Goal: Browse casually: Explore the website without a specific task or goal

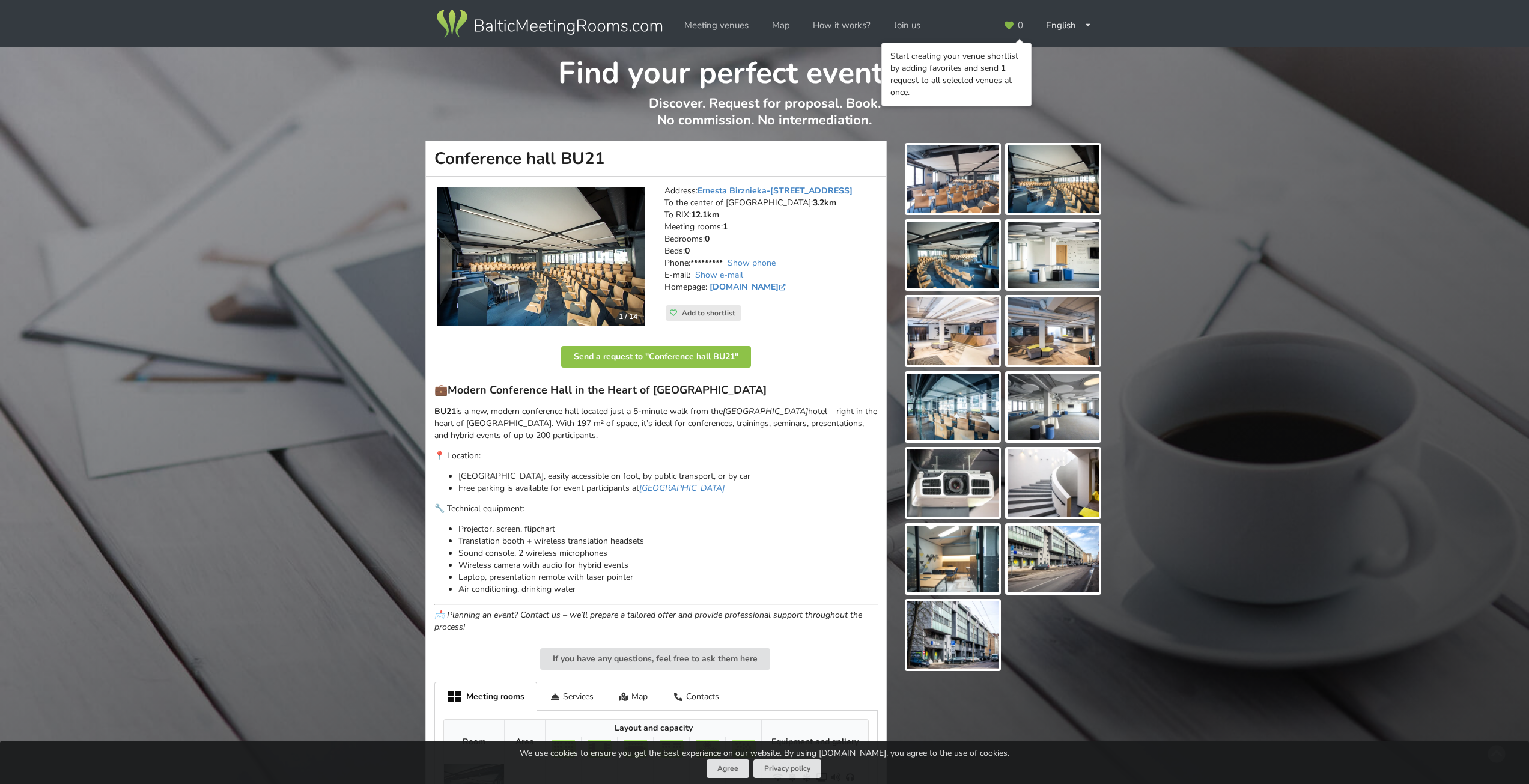
click at [975, 189] on img at bounding box center [953, 179] width 91 height 67
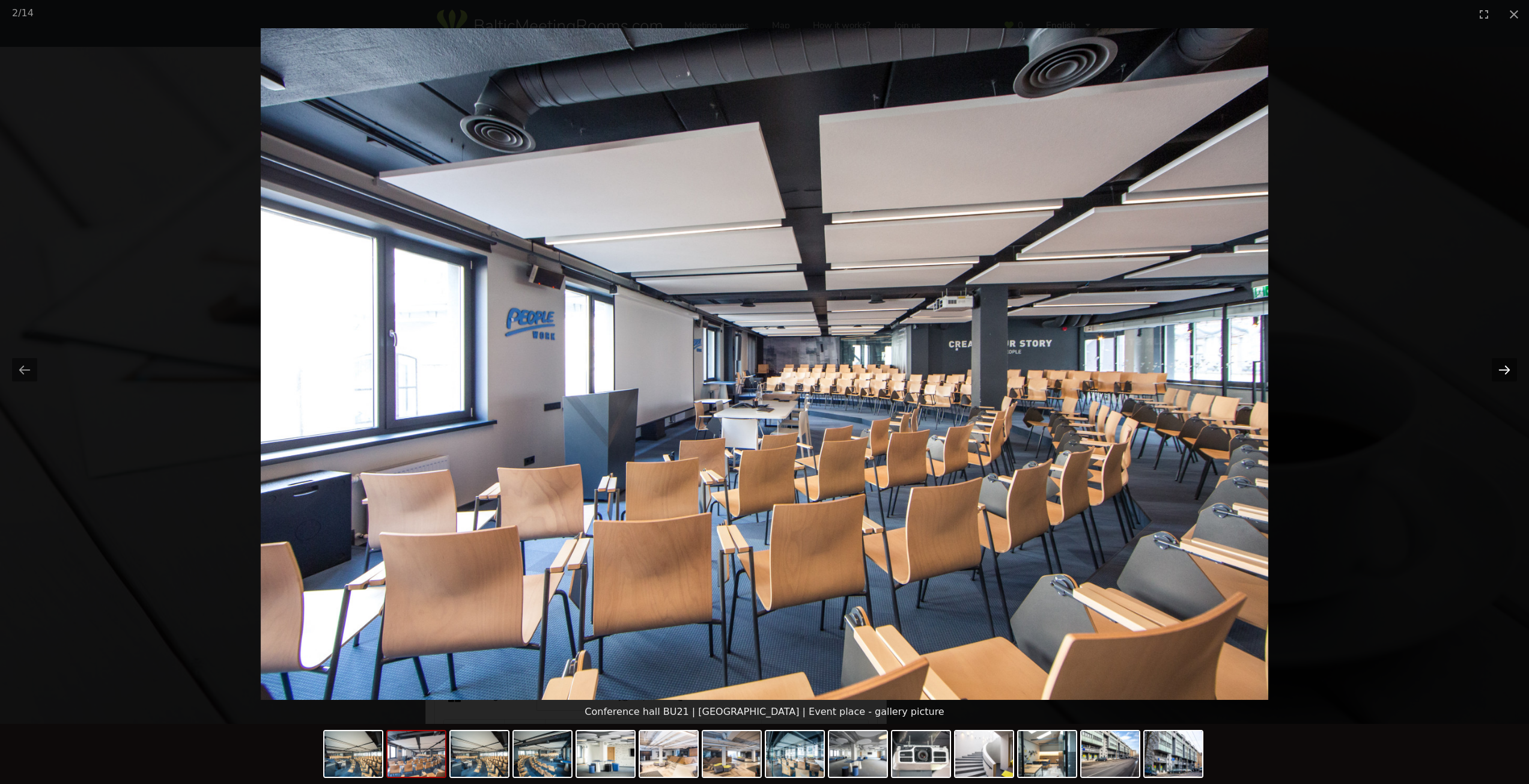
click at [1502, 370] on button "Next slide" at bounding box center [1504, 370] width 25 height 23
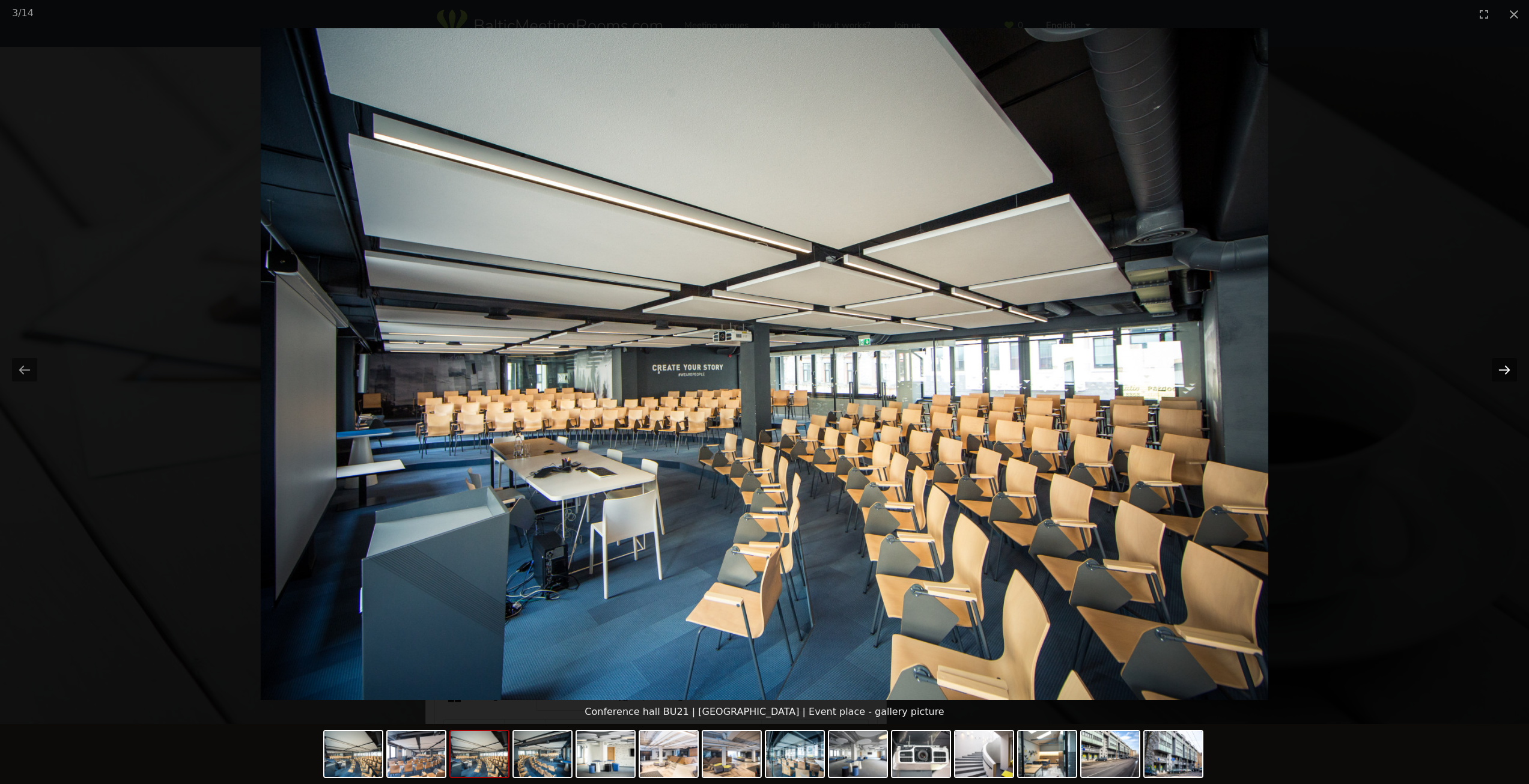
click at [1502, 370] on button "Next slide" at bounding box center [1504, 370] width 25 height 23
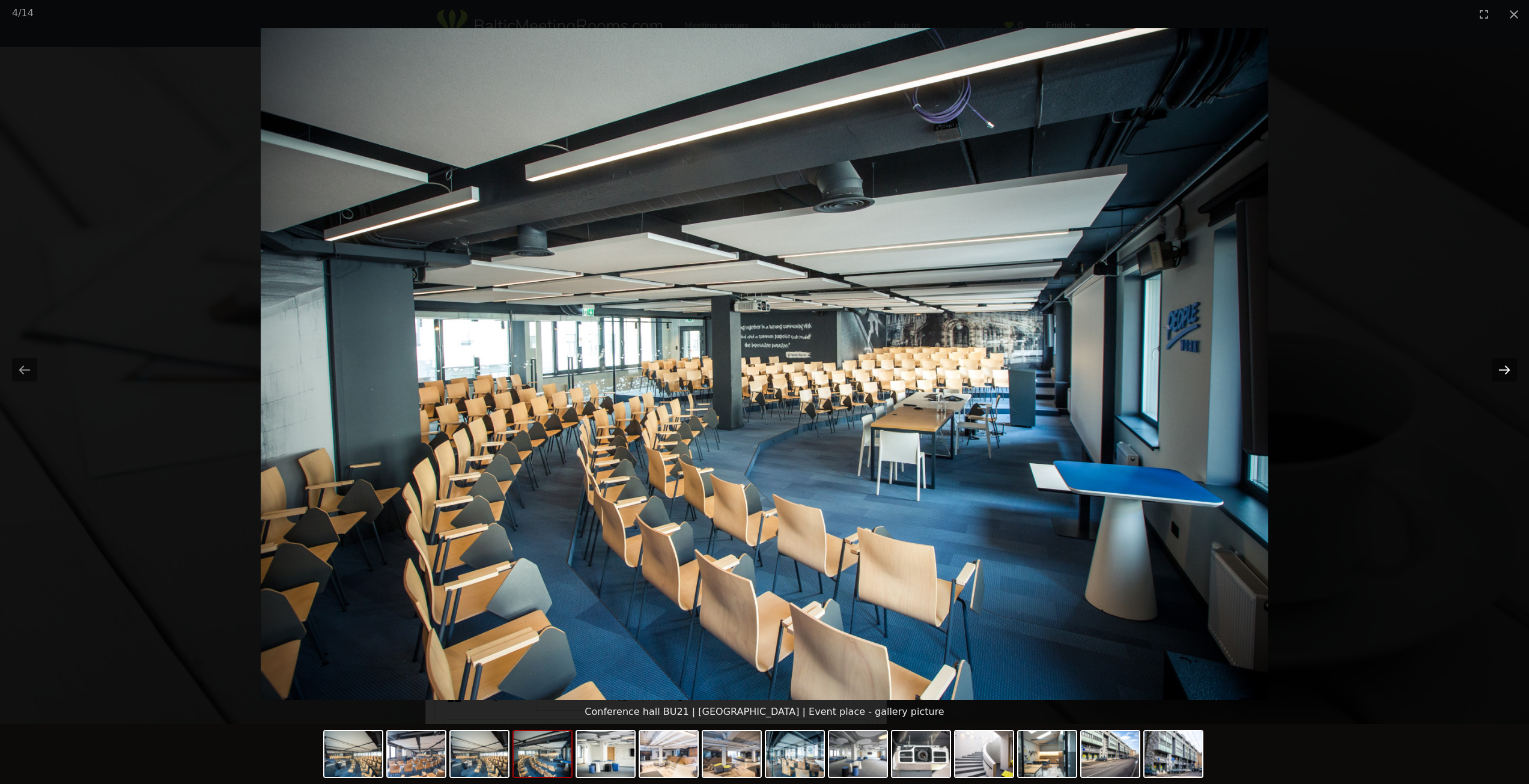
click at [1502, 370] on button "Next slide" at bounding box center [1504, 370] width 25 height 23
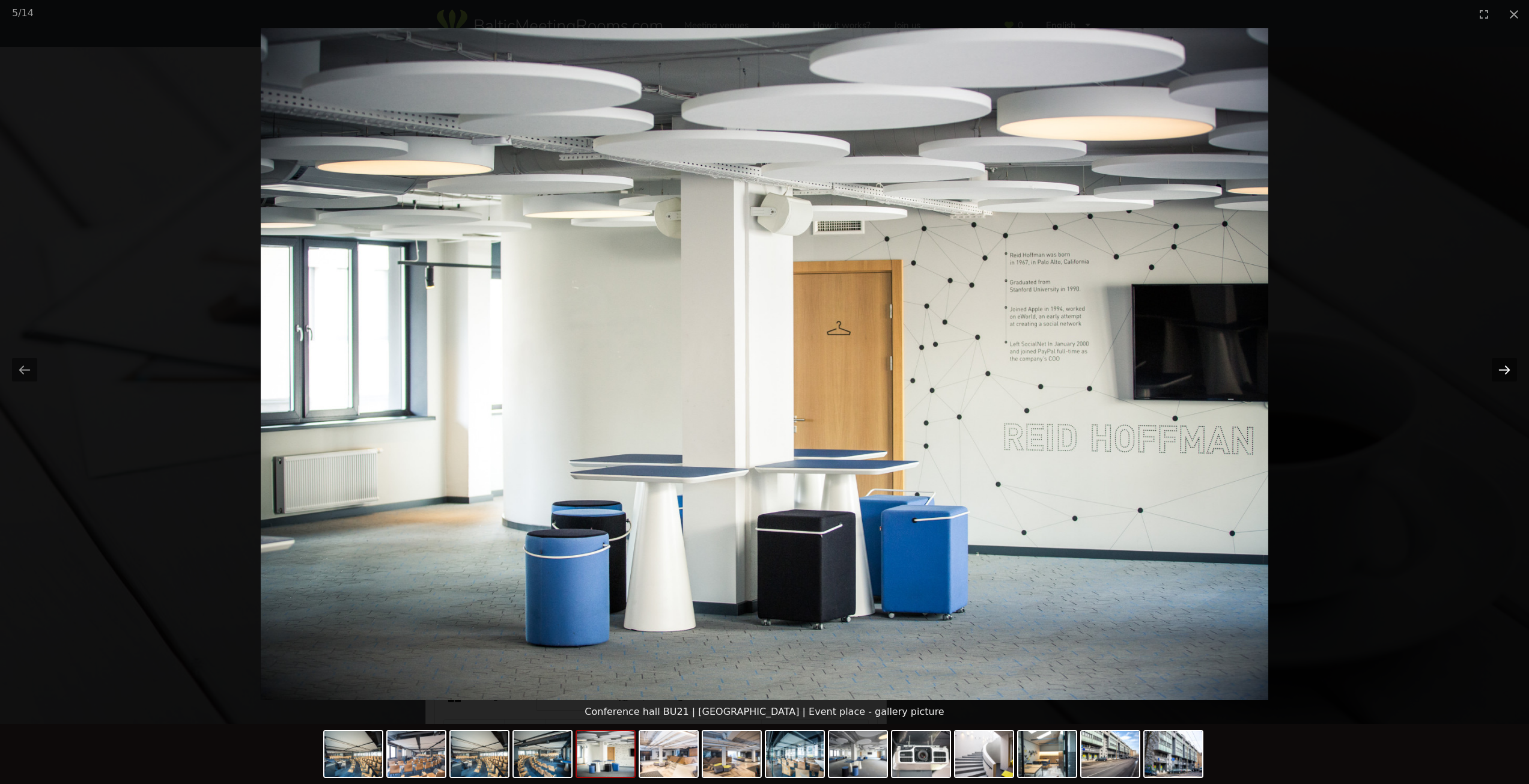
click at [1502, 370] on button "Next slide" at bounding box center [1504, 370] width 25 height 23
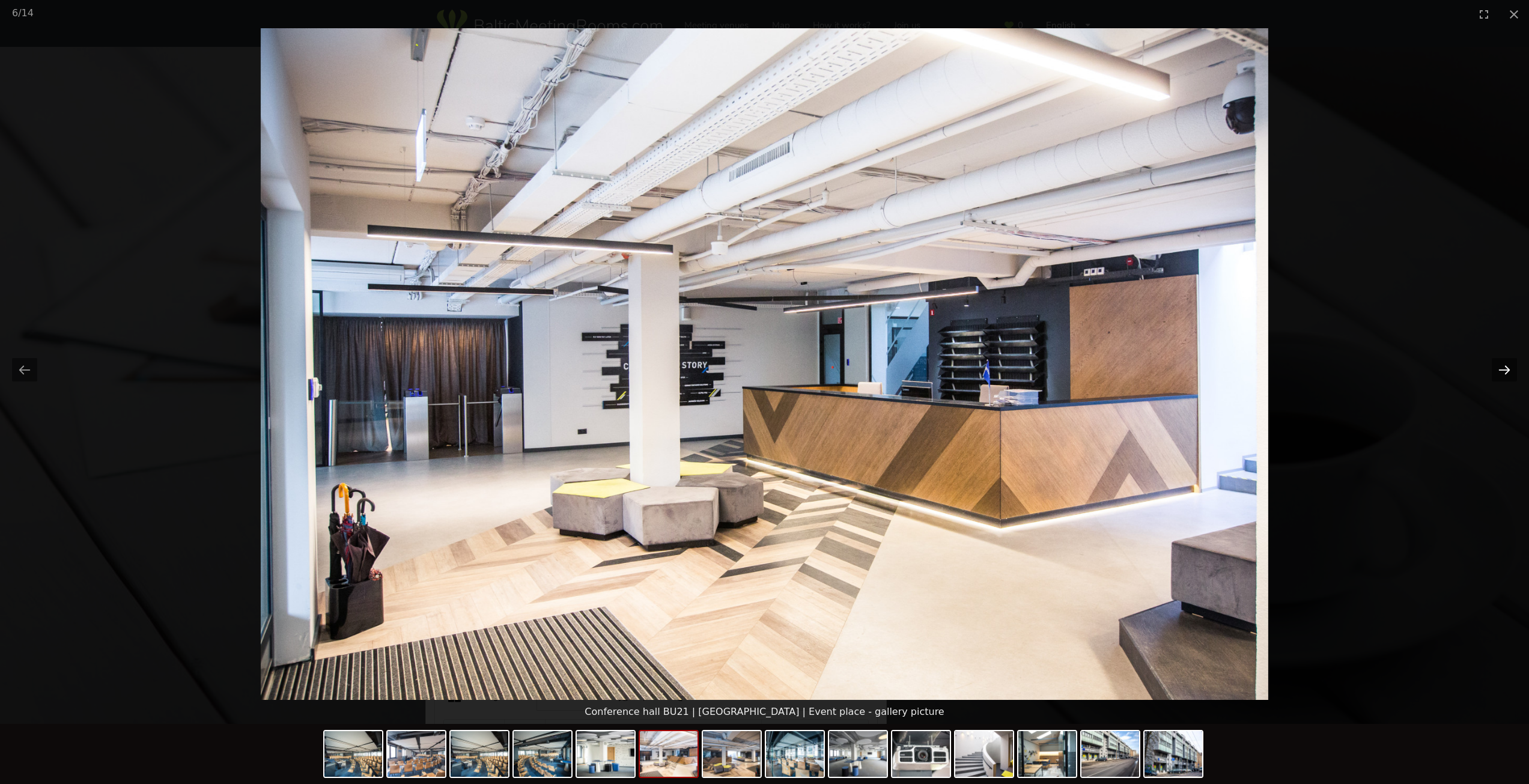
click at [1502, 370] on button "Next slide" at bounding box center [1504, 370] width 25 height 23
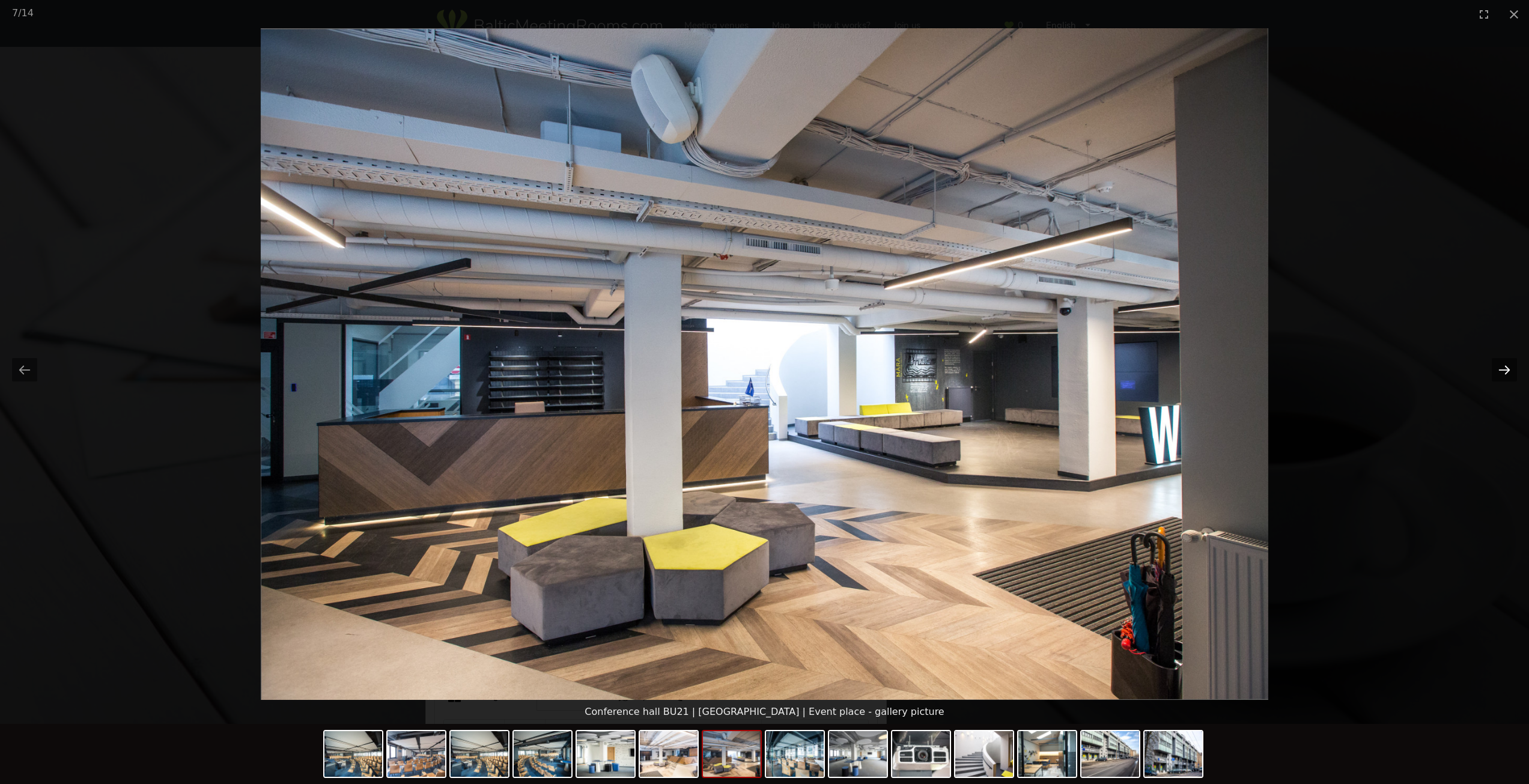
click at [1502, 370] on button "Next slide" at bounding box center [1504, 370] width 25 height 23
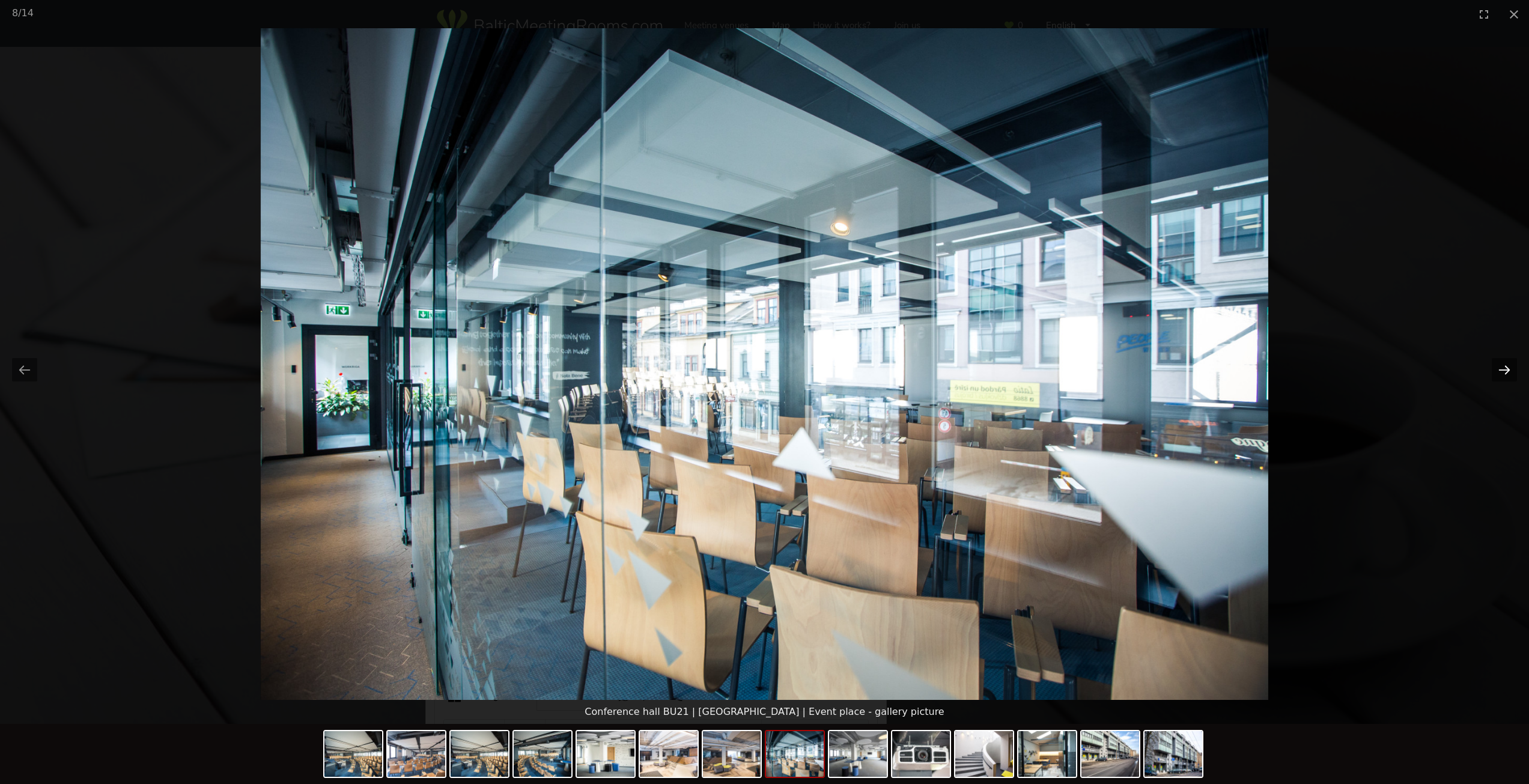
click at [1502, 370] on button "Next slide" at bounding box center [1504, 370] width 25 height 23
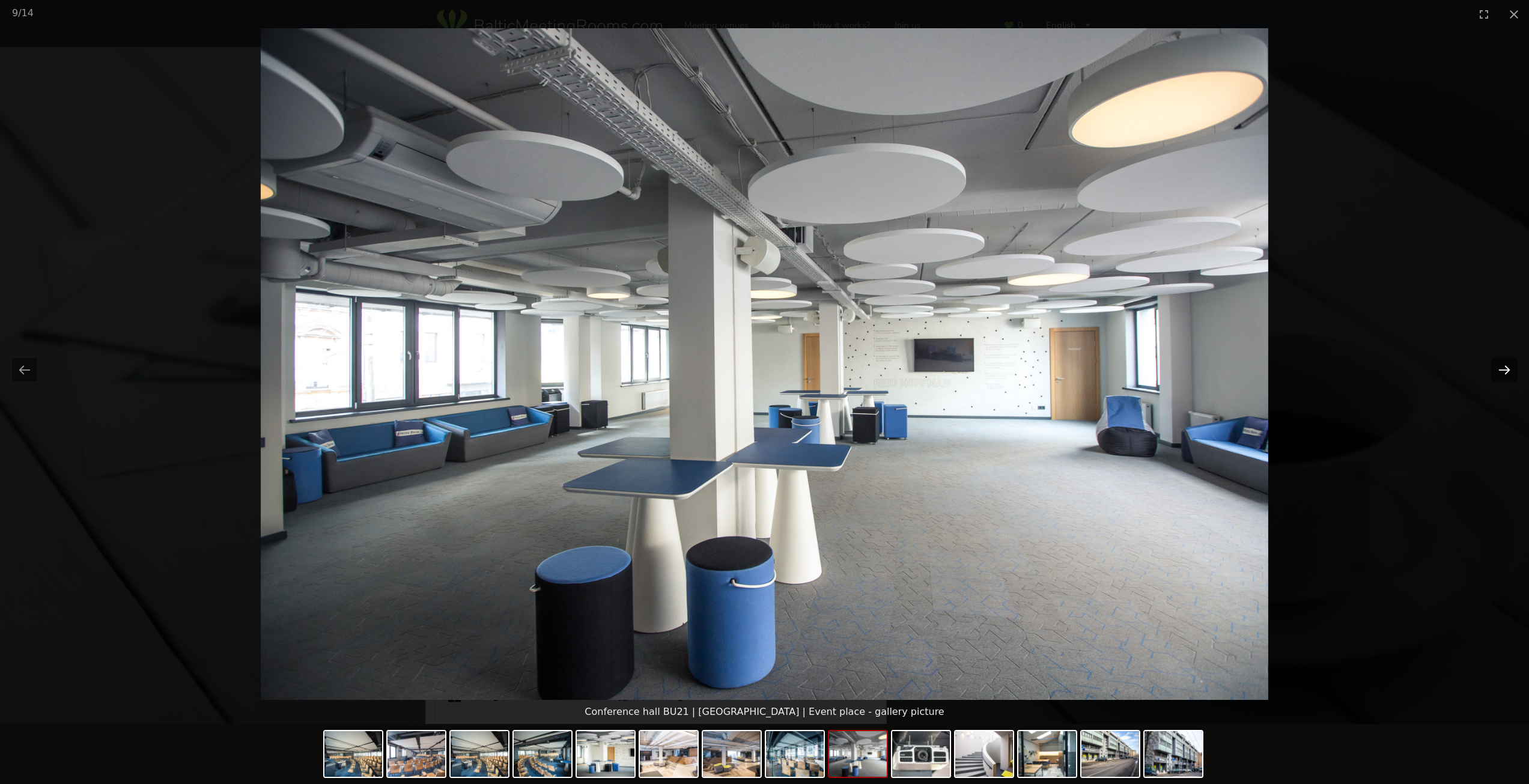
click at [1502, 370] on button "Next slide" at bounding box center [1504, 370] width 25 height 23
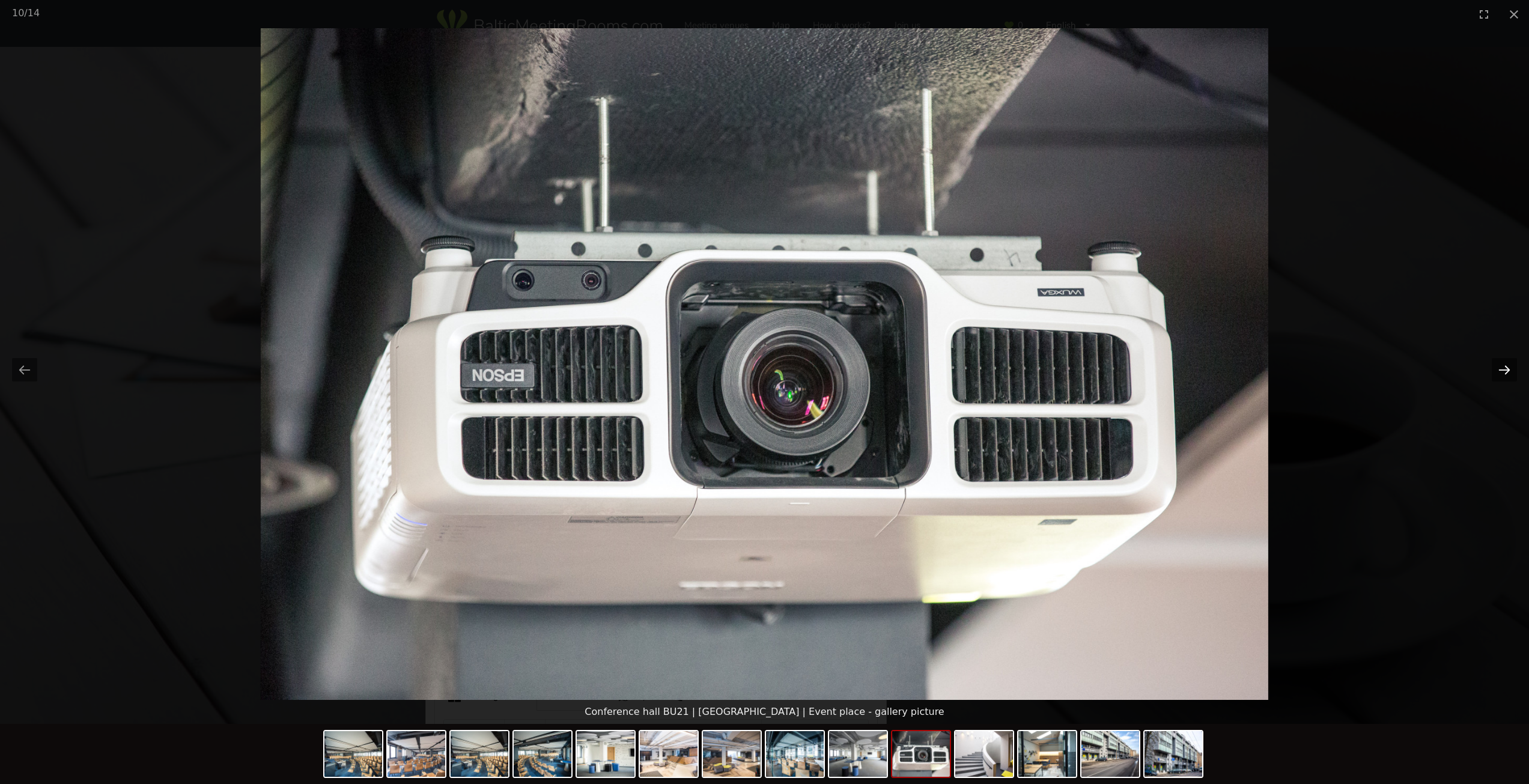
click at [1502, 370] on button "Next slide" at bounding box center [1504, 370] width 25 height 23
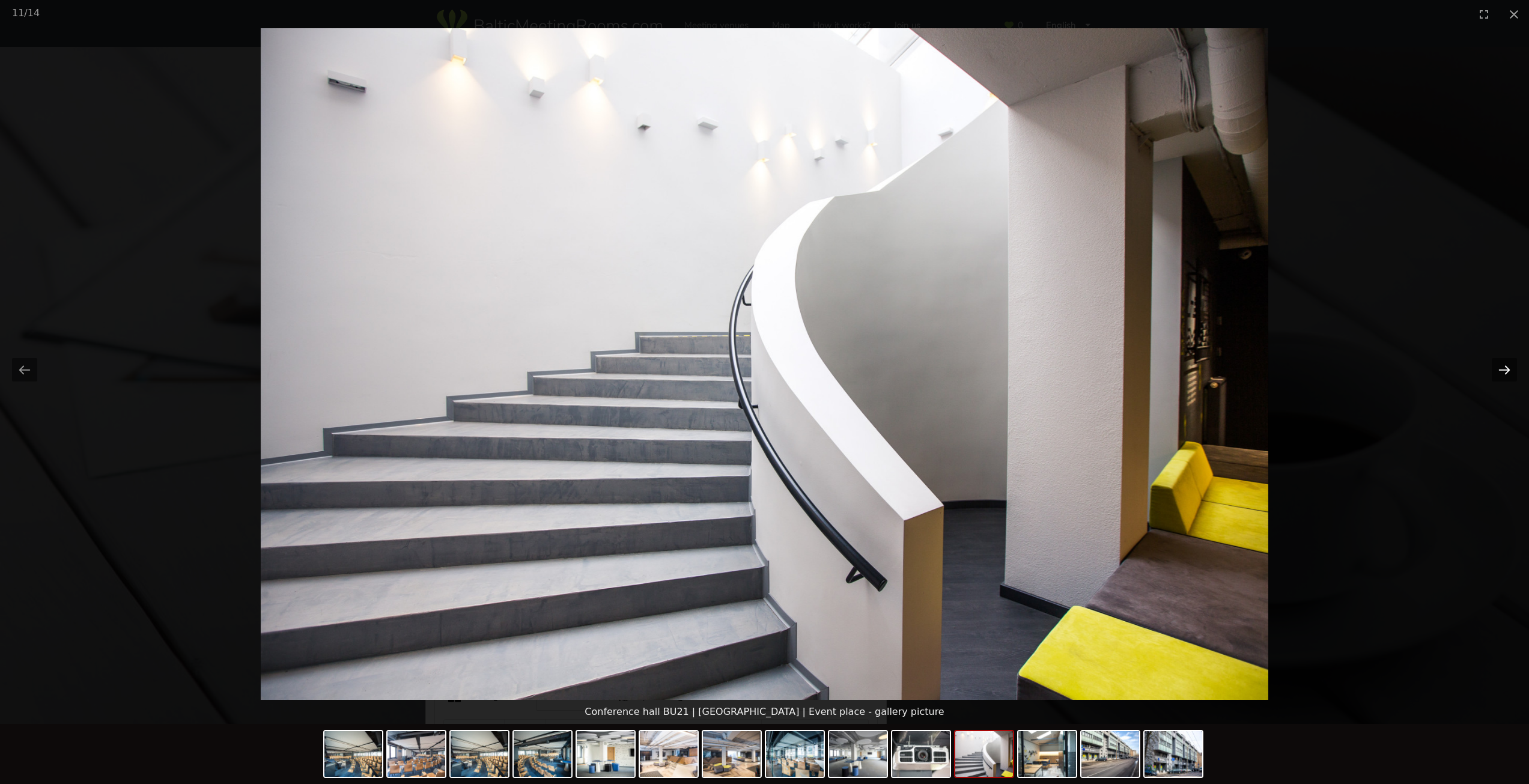
click at [1502, 370] on button "Next slide" at bounding box center [1504, 370] width 25 height 23
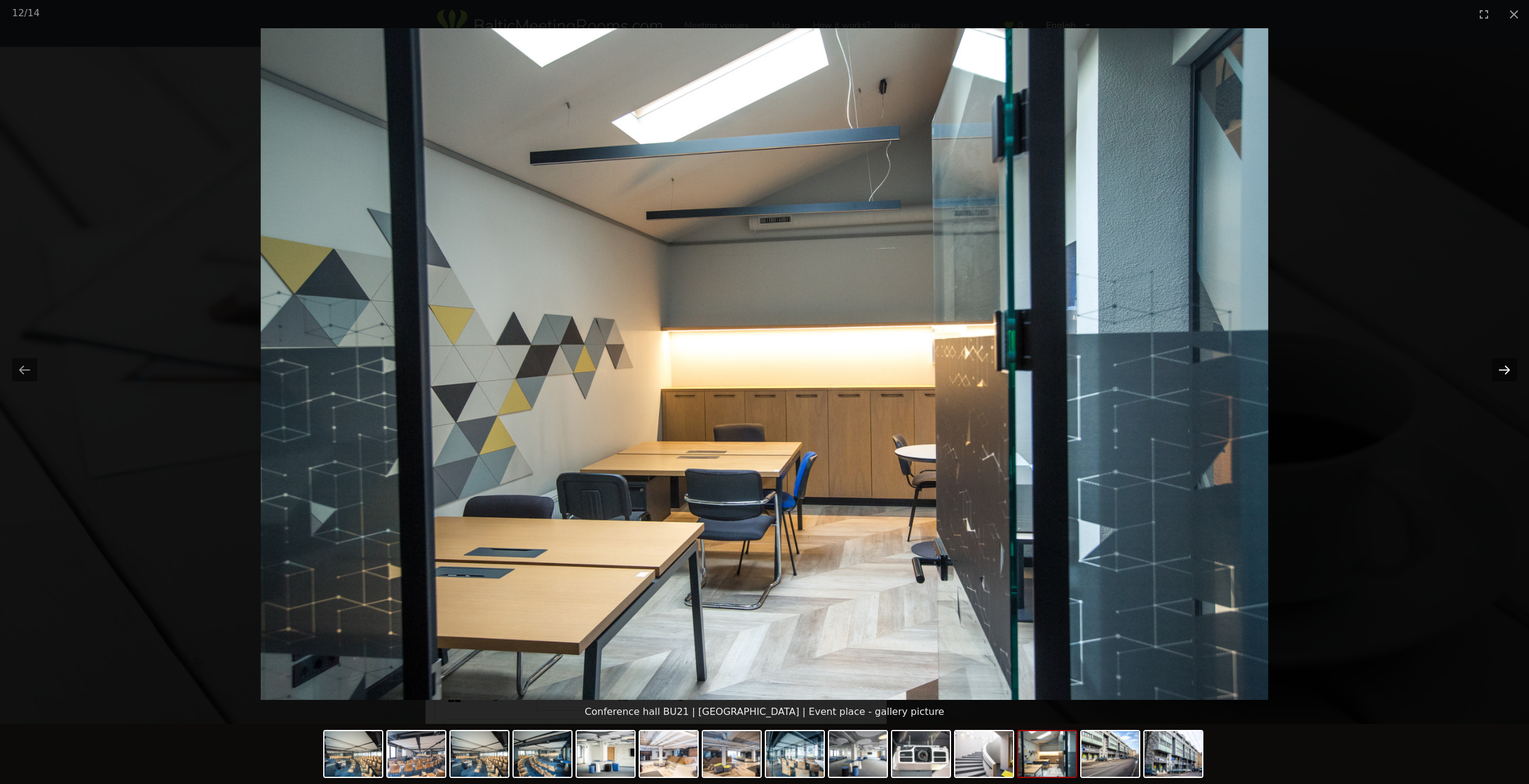
click at [1502, 370] on button "Next slide" at bounding box center [1504, 370] width 25 height 23
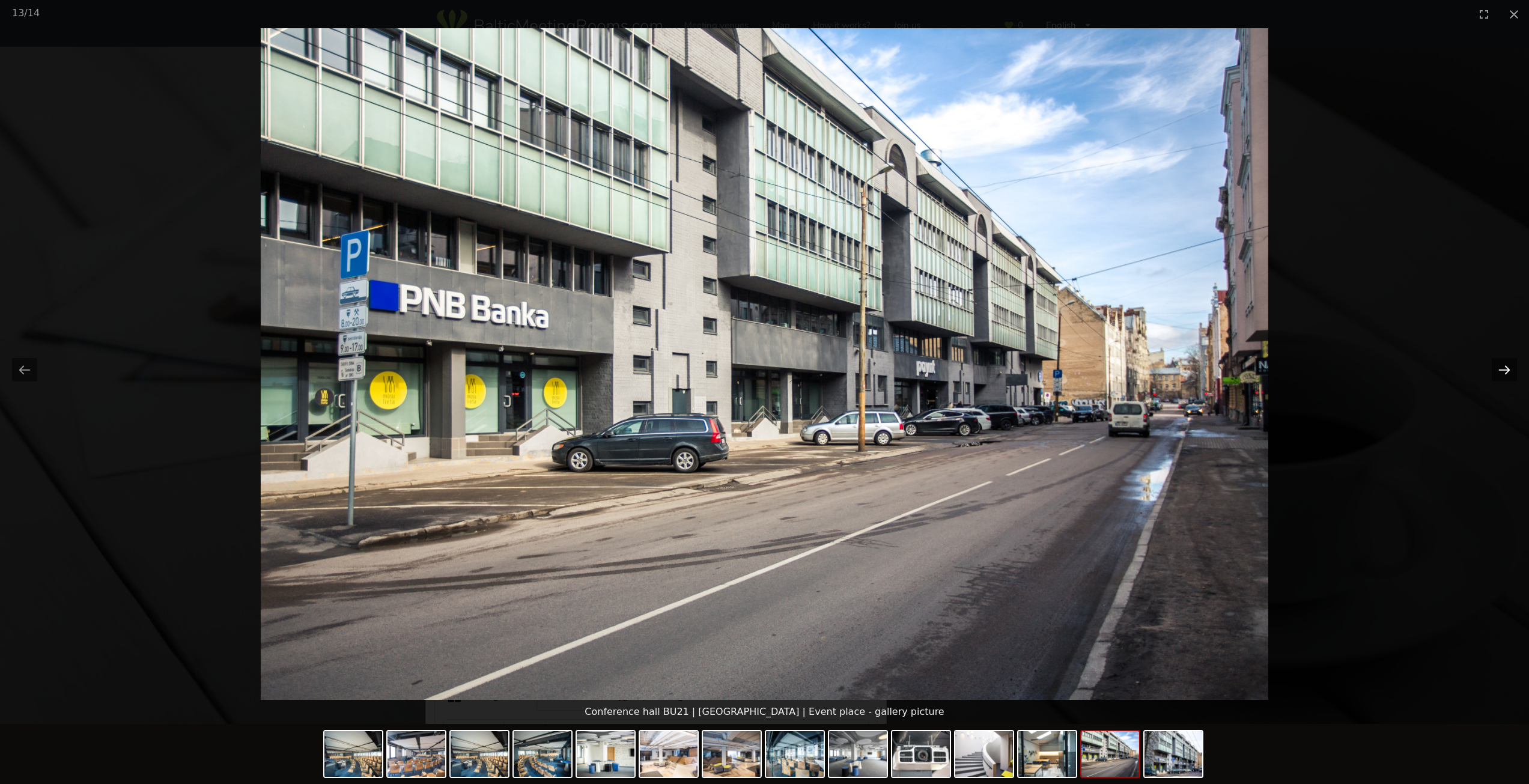
click at [1502, 370] on button "Next slide" at bounding box center [1504, 370] width 25 height 23
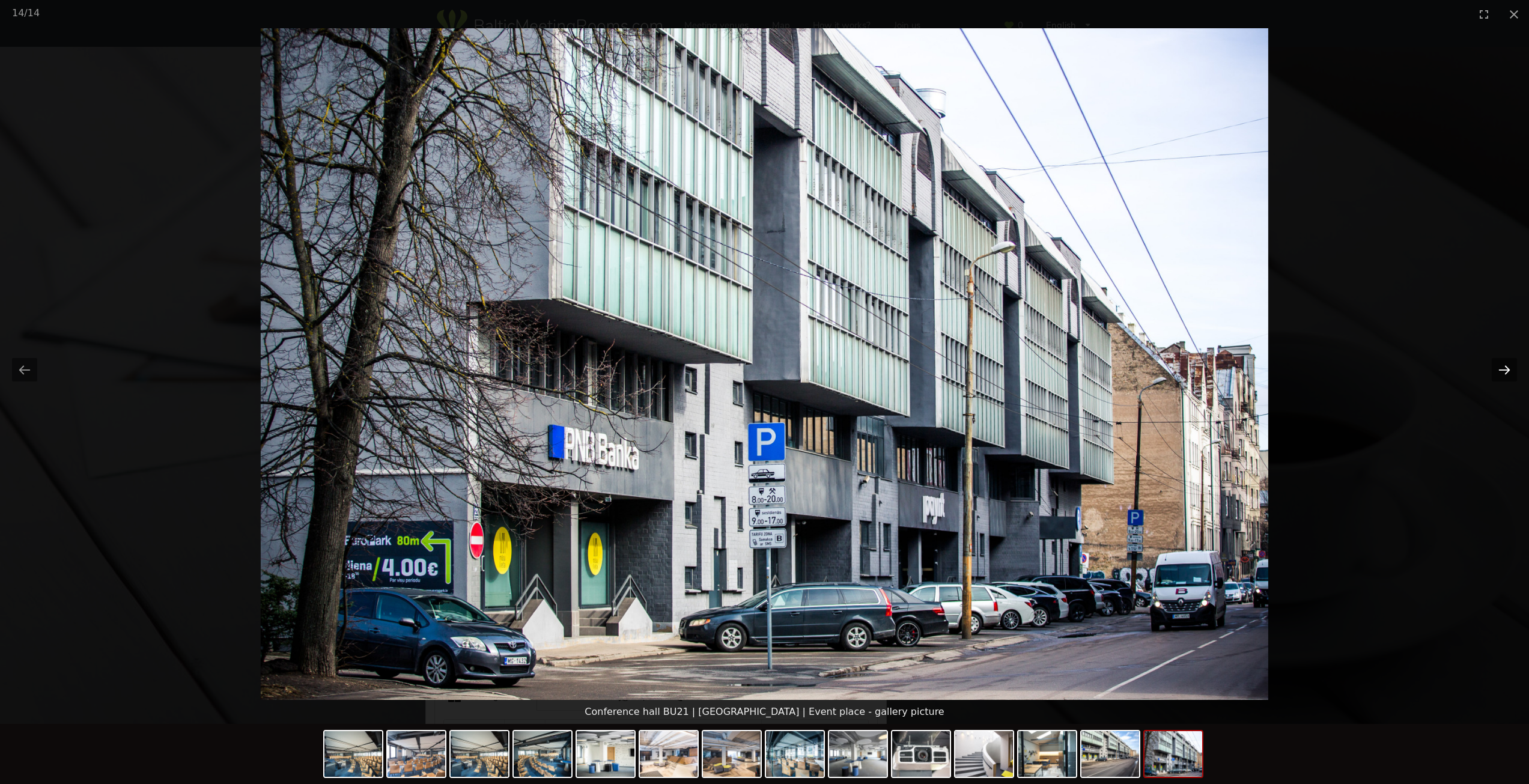
click at [1502, 370] on button "Next slide" at bounding box center [1504, 370] width 25 height 23
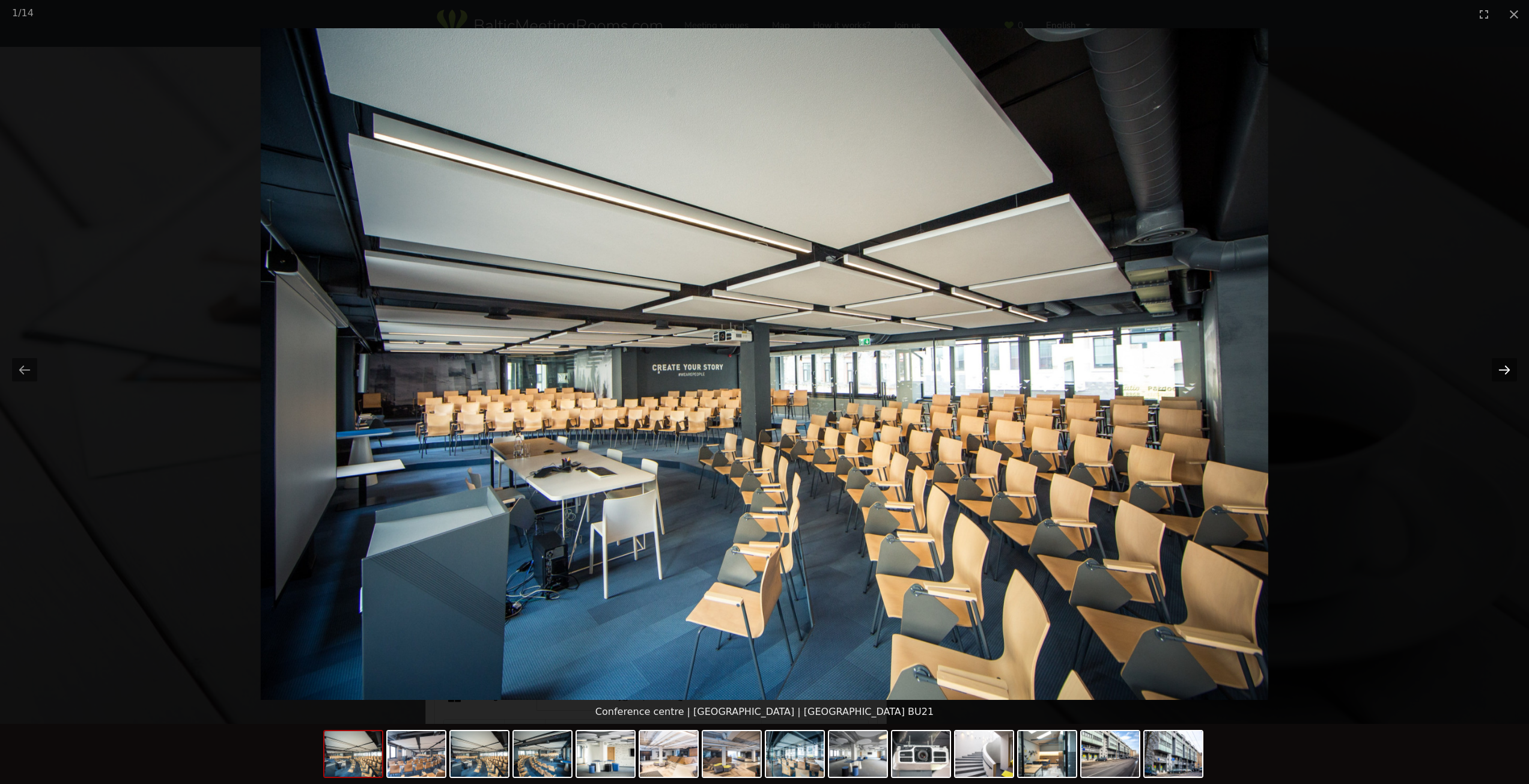
click at [1502, 370] on button "Next slide" at bounding box center [1504, 370] width 25 height 23
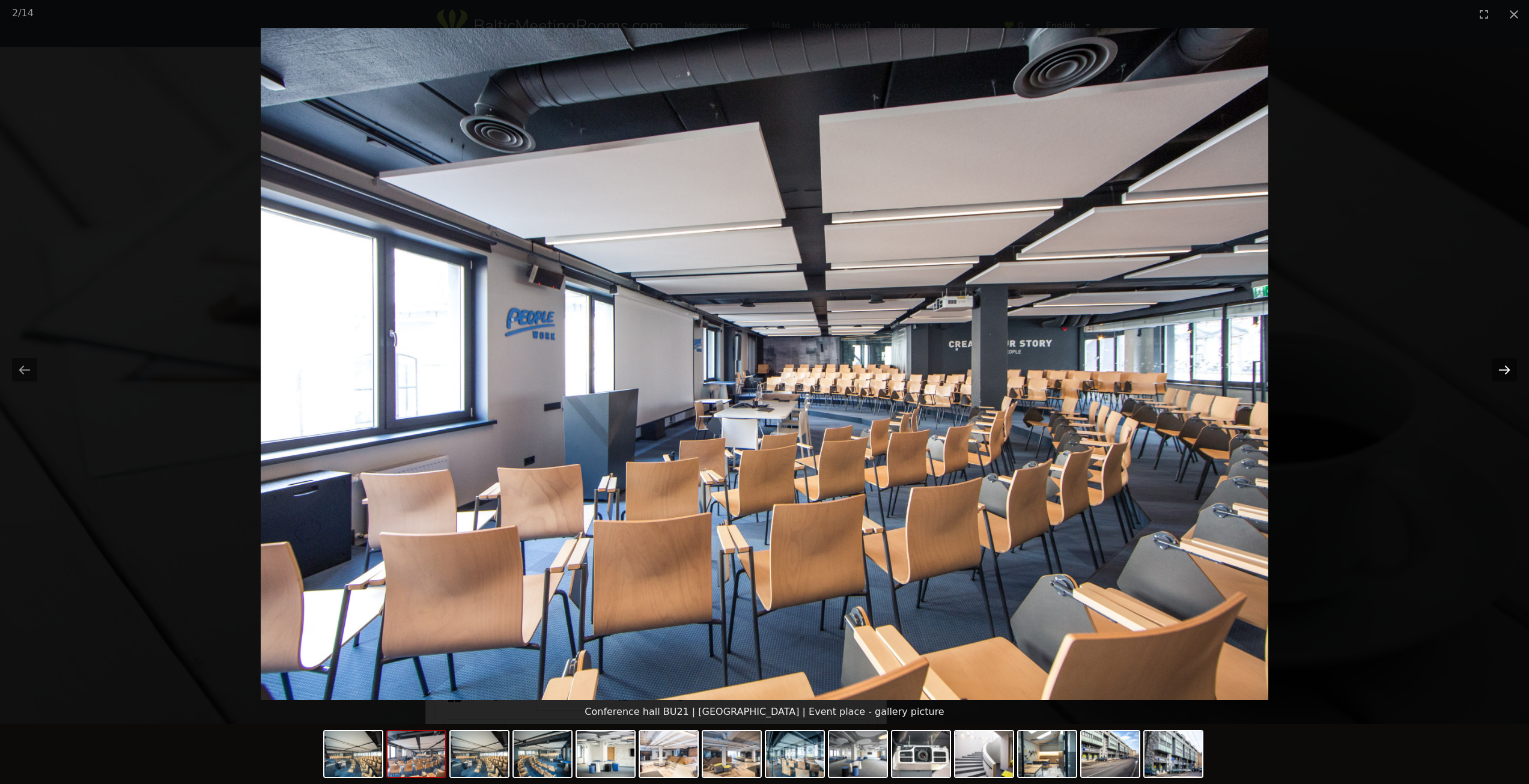
click at [1506, 366] on button "Next slide" at bounding box center [1504, 370] width 25 height 23
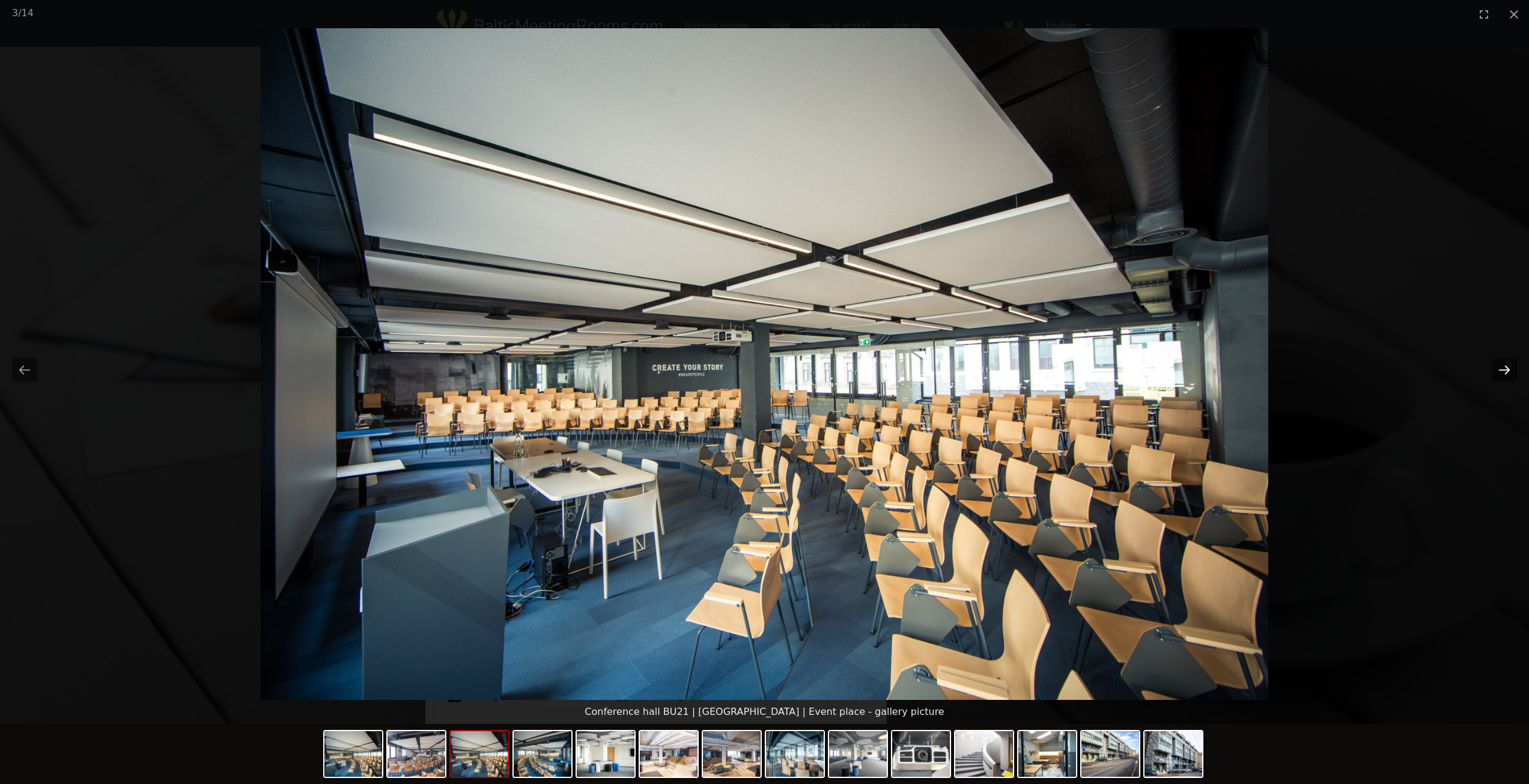
click at [1509, 369] on button "Next slide" at bounding box center [1504, 370] width 25 height 23
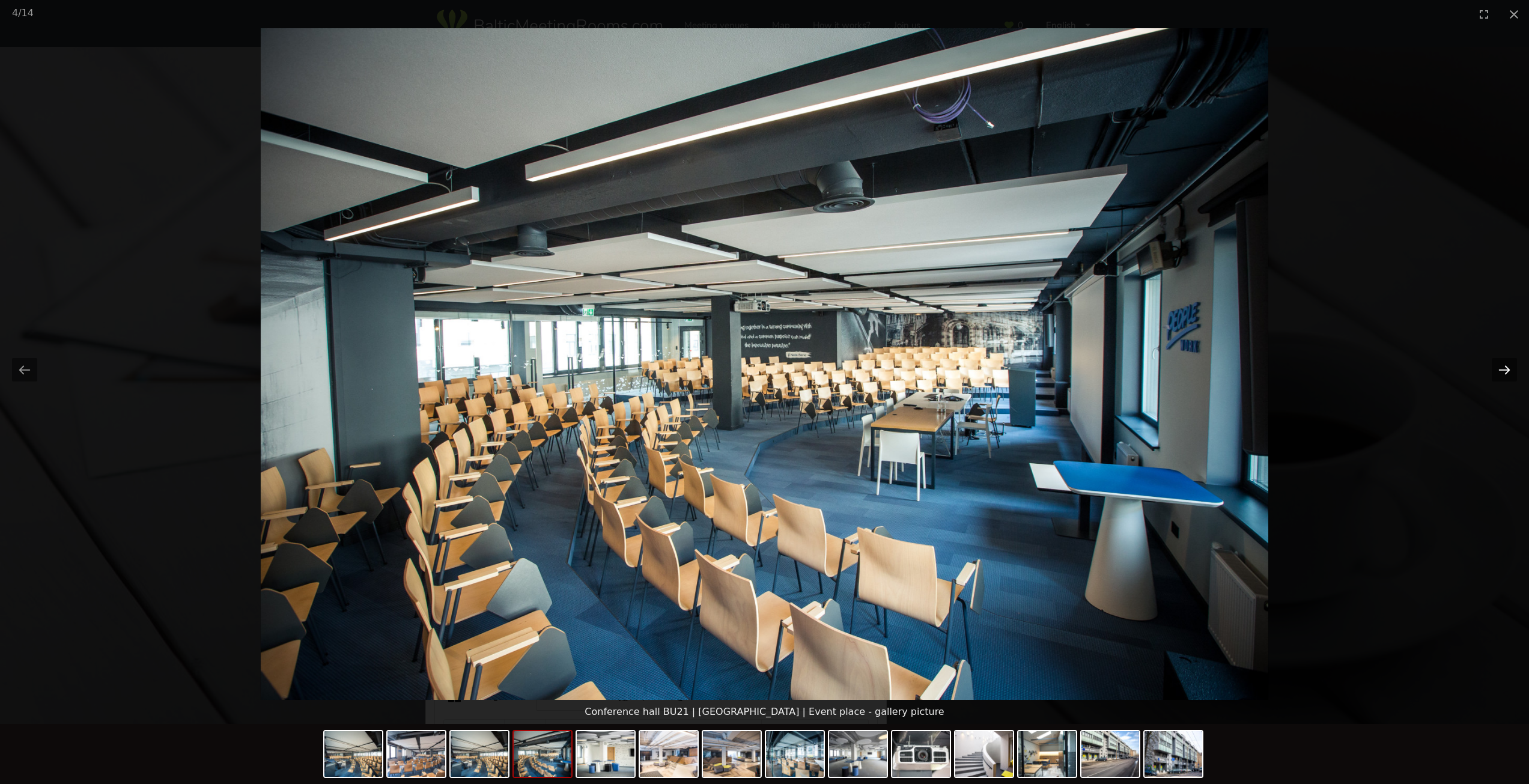
click at [1507, 369] on button "Next slide" at bounding box center [1504, 370] width 25 height 23
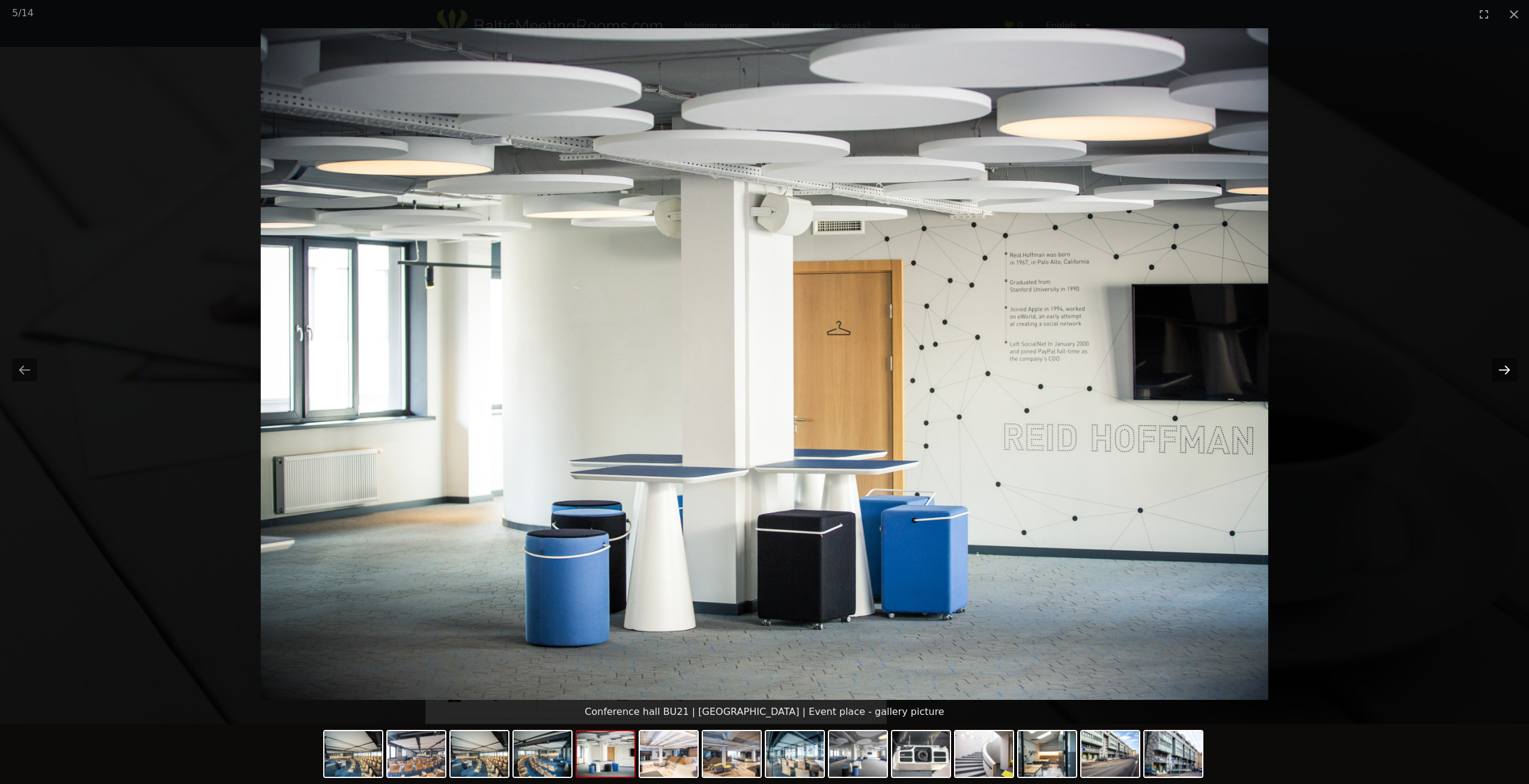
click at [1503, 365] on button "Next slide" at bounding box center [1504, 370] width 25 height 23
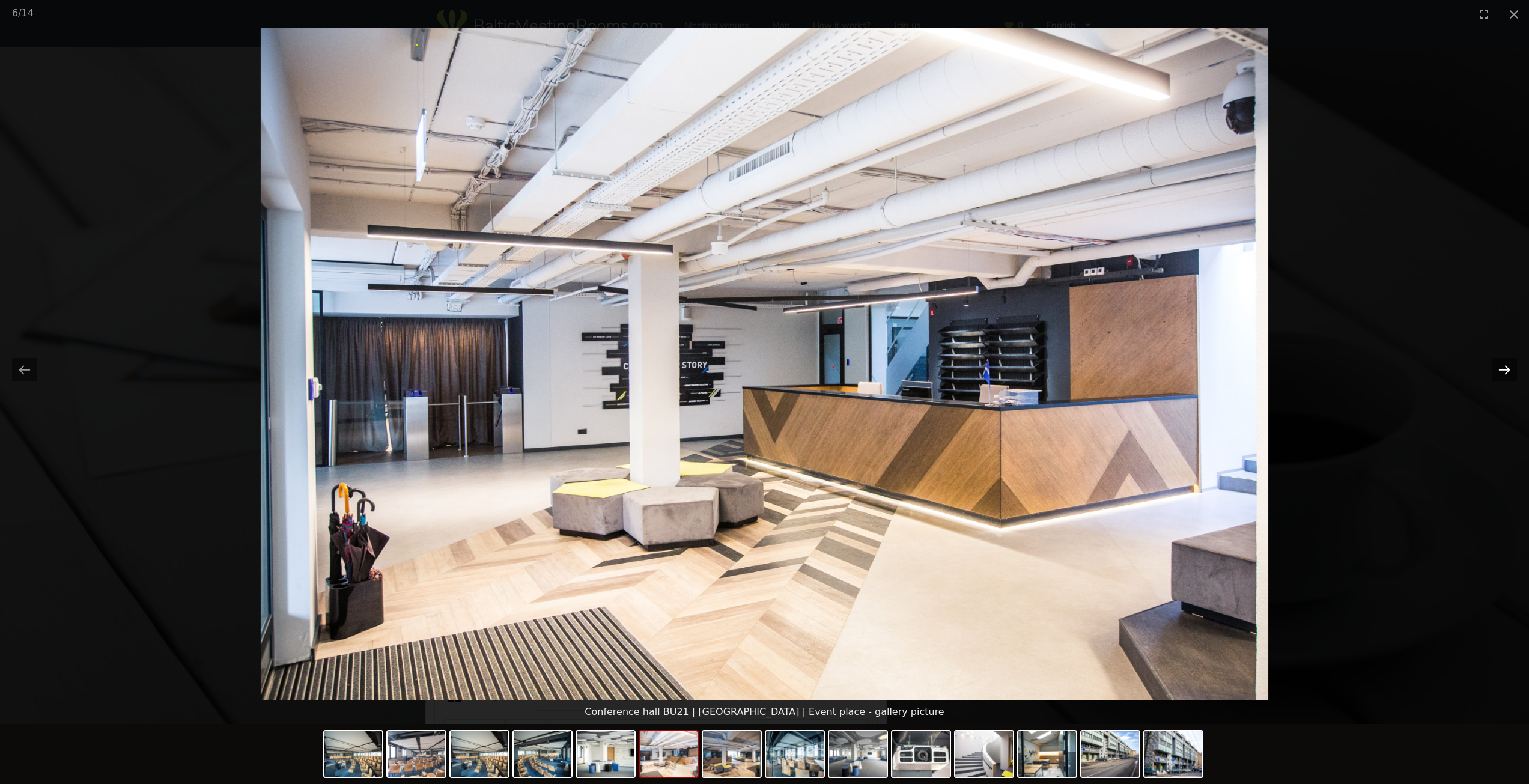
click at [1504, 369] on button "Next slide" at bounding box center [1504, 370] width 25 height 23
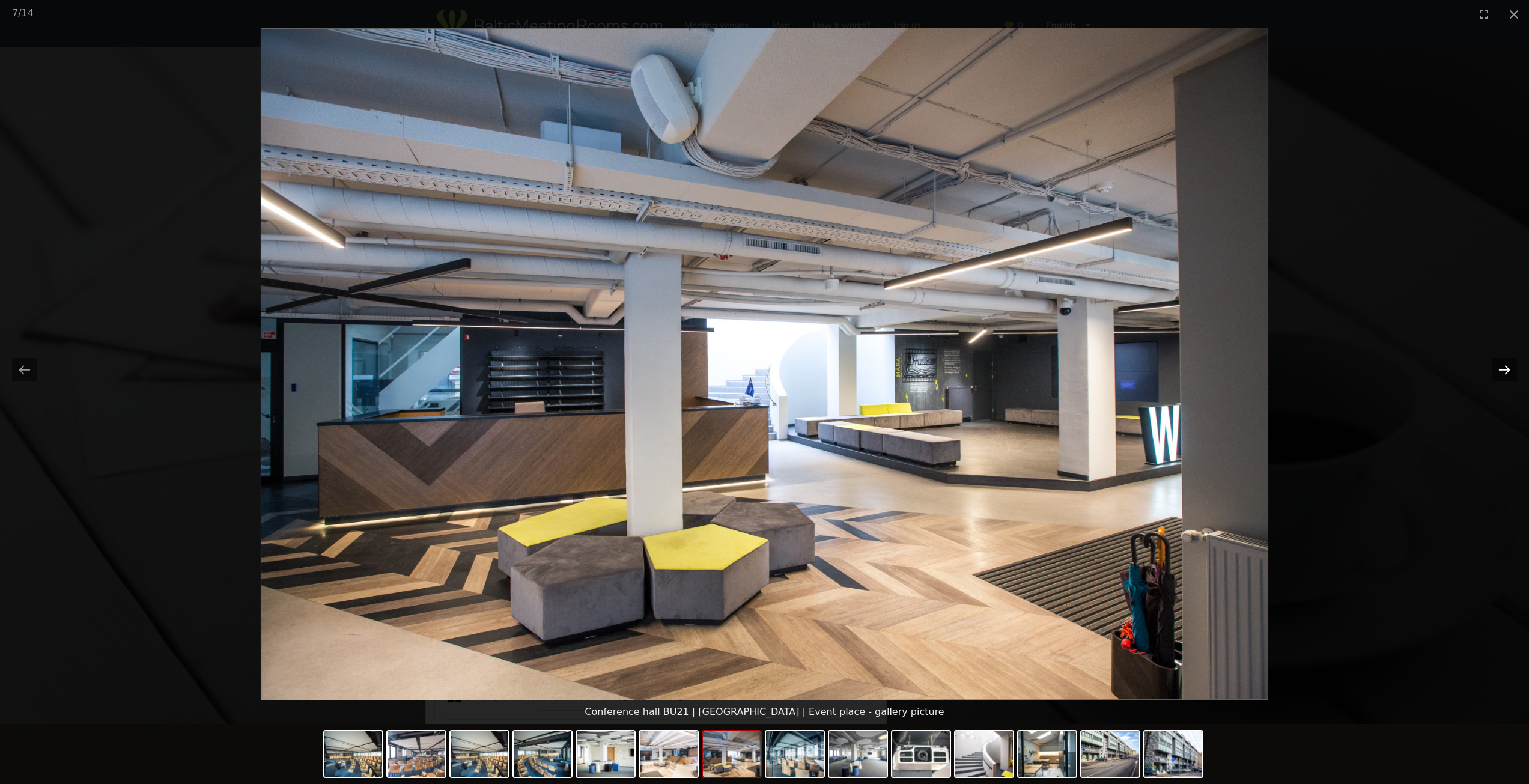
click at [1500, 369] on button "Next slide" at bounding box center [1504, 370] width 25 height 23
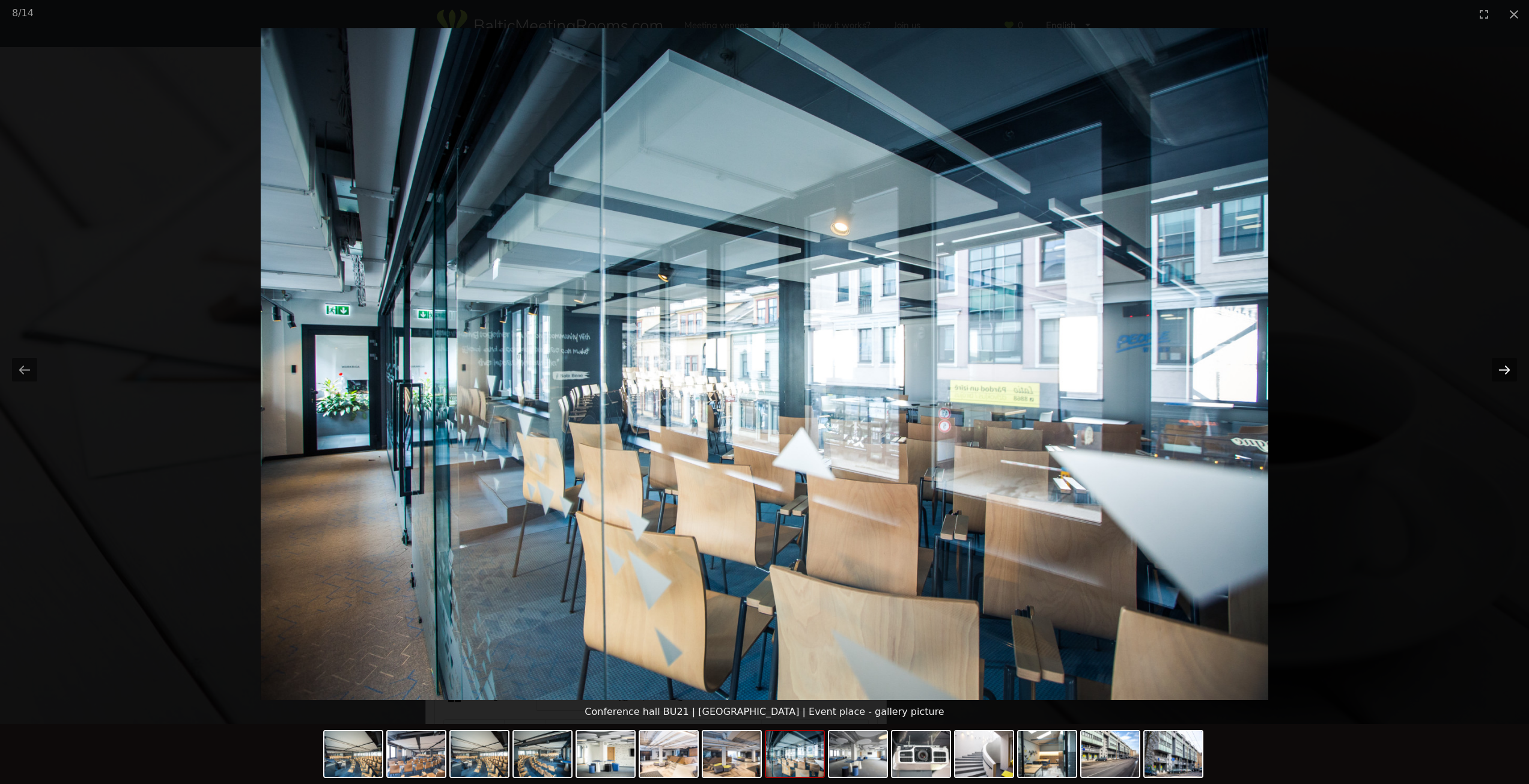
click at [1508, 367] on button "Next slide" at bounding box center [1504, 370] width 25 height 23
